Goal: Information Seeking & Learning: Learn about a topic

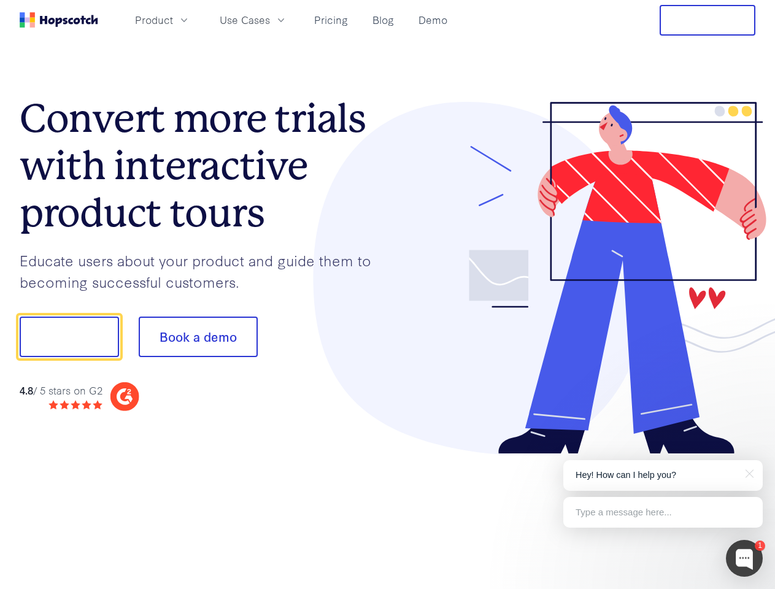
click at [388, 295] on div at bounding box center [572, 278] width 368 height 353
click at [173, 20] on span "Product" at bounding box center [154, 19] width 38 height 15
click at [270, 20] on span "Use Cases" at bounding box center [245, 19] width 50 height 15
click at [707, 20] on button "Free Trial" at bounding box center [708, 20] width 96 height 31
click at [69, 337] on button "Show me!" at bounding box center [69, 337] width 99 height 40
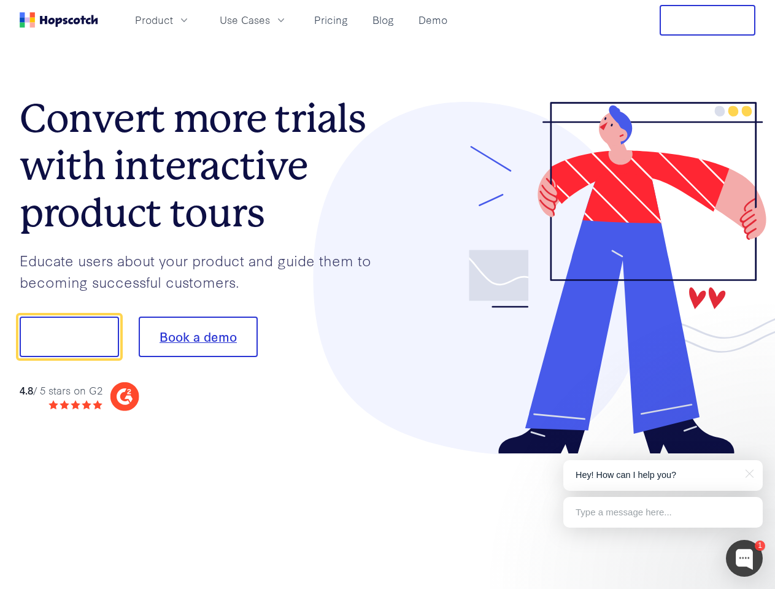
click at [198, 337] on button "Book a demo" at bounding box center [198, 337] width 119 height 40
click at [744, 558] on div at bounding box center [744, 558] width 37 height 37
click at [663, 475] on p "Hey! How can I help you?" at bounding box center [663, 475] width 175 height 13
click at [747, 472] on div at bounding box center [648, 335] width 230 height 409
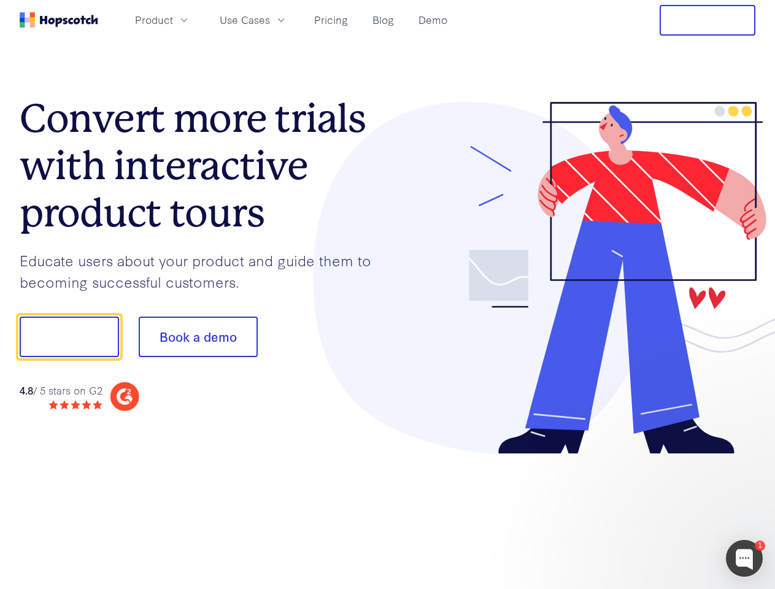
click at [663, 512] on div at bounding box center [648, 335] width 230 height 409
